Goal: Task Accomplishment & Management: Complete application form

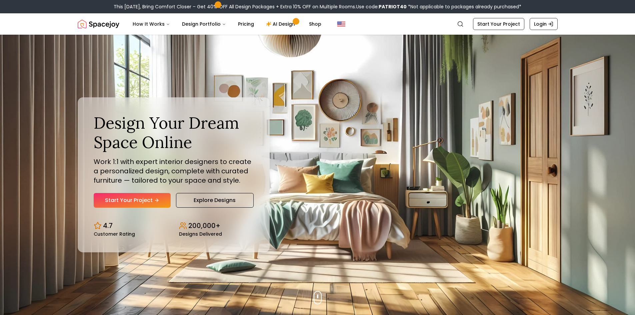
click at [133, 202] on link "Start Your Project" at bounding box center [132, 200] width 77 height 15
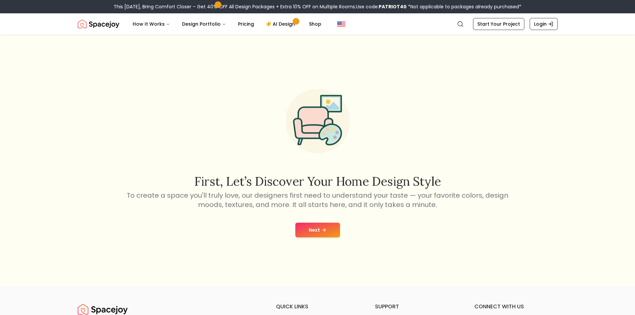
click at [305, 234] on button "Next" at bounding box center [317, 230] width 45 height 15
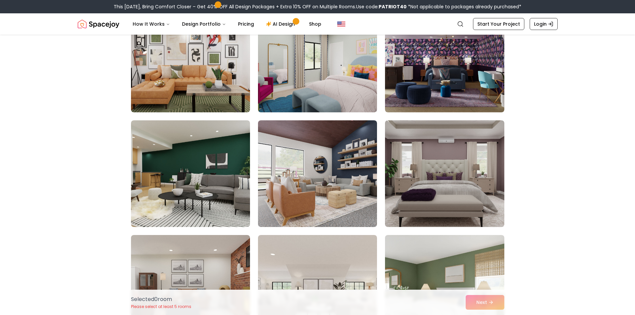
scroll to position [107, 0]
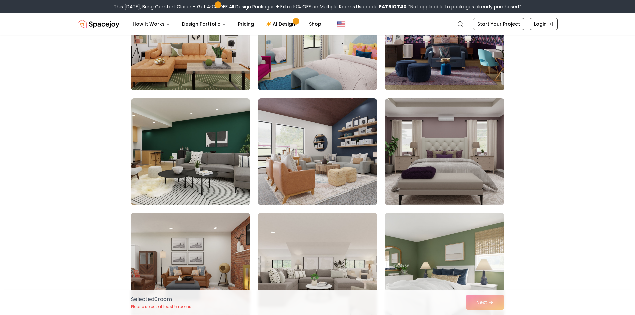
click at [322, 60] on img at bounding box center [317, 37] width 125 height 112
click at [292, 68] on img at bounding box center [317, 37] width 125 height 112
click at [313, 71] on img at bounding box center [317, 37] width 125 height 112
